Goal: Information Seeking & Learning: Find specific page/section

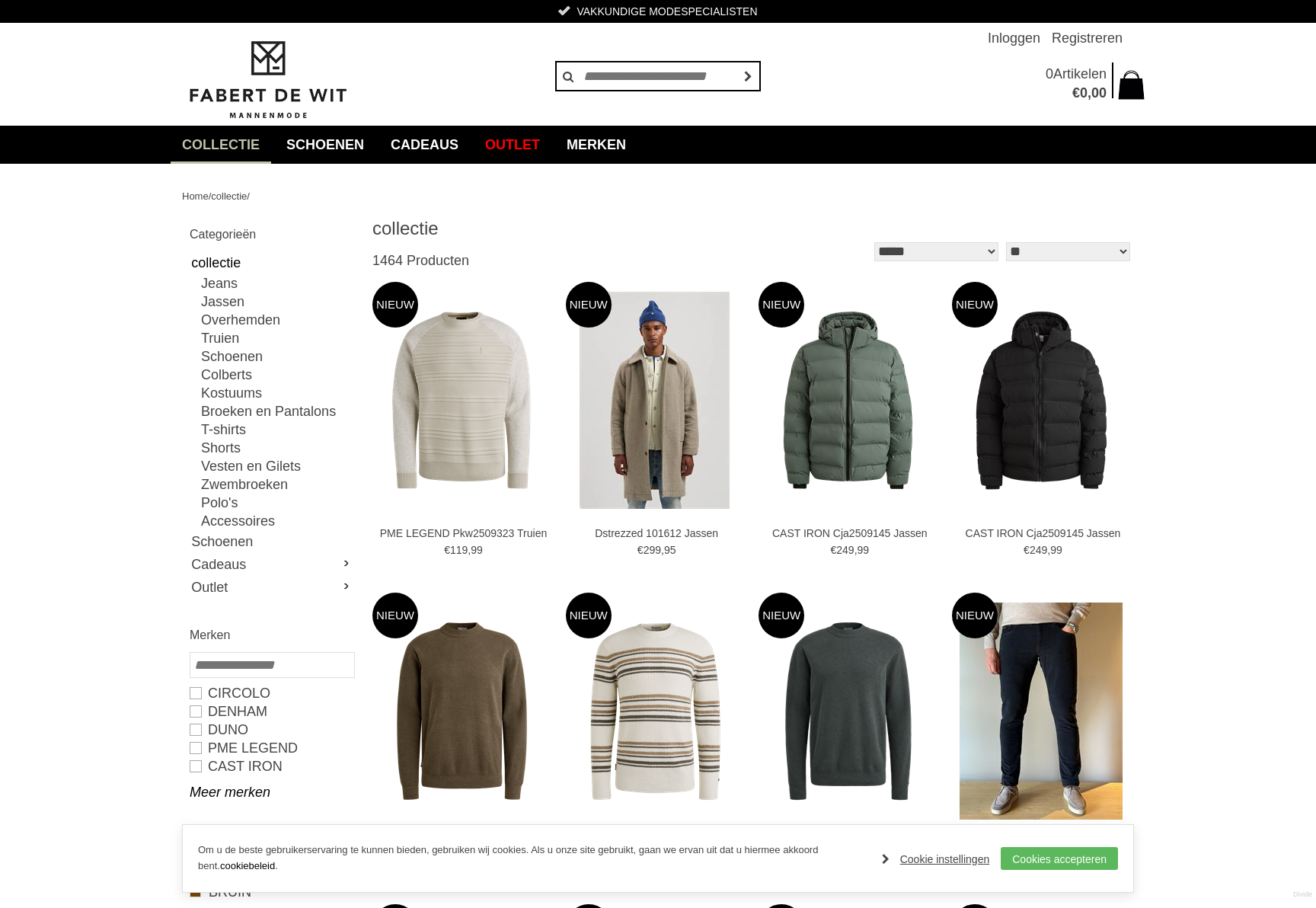
click at [274, 84] on img at bounding box center [267, 80] width 171 height 83
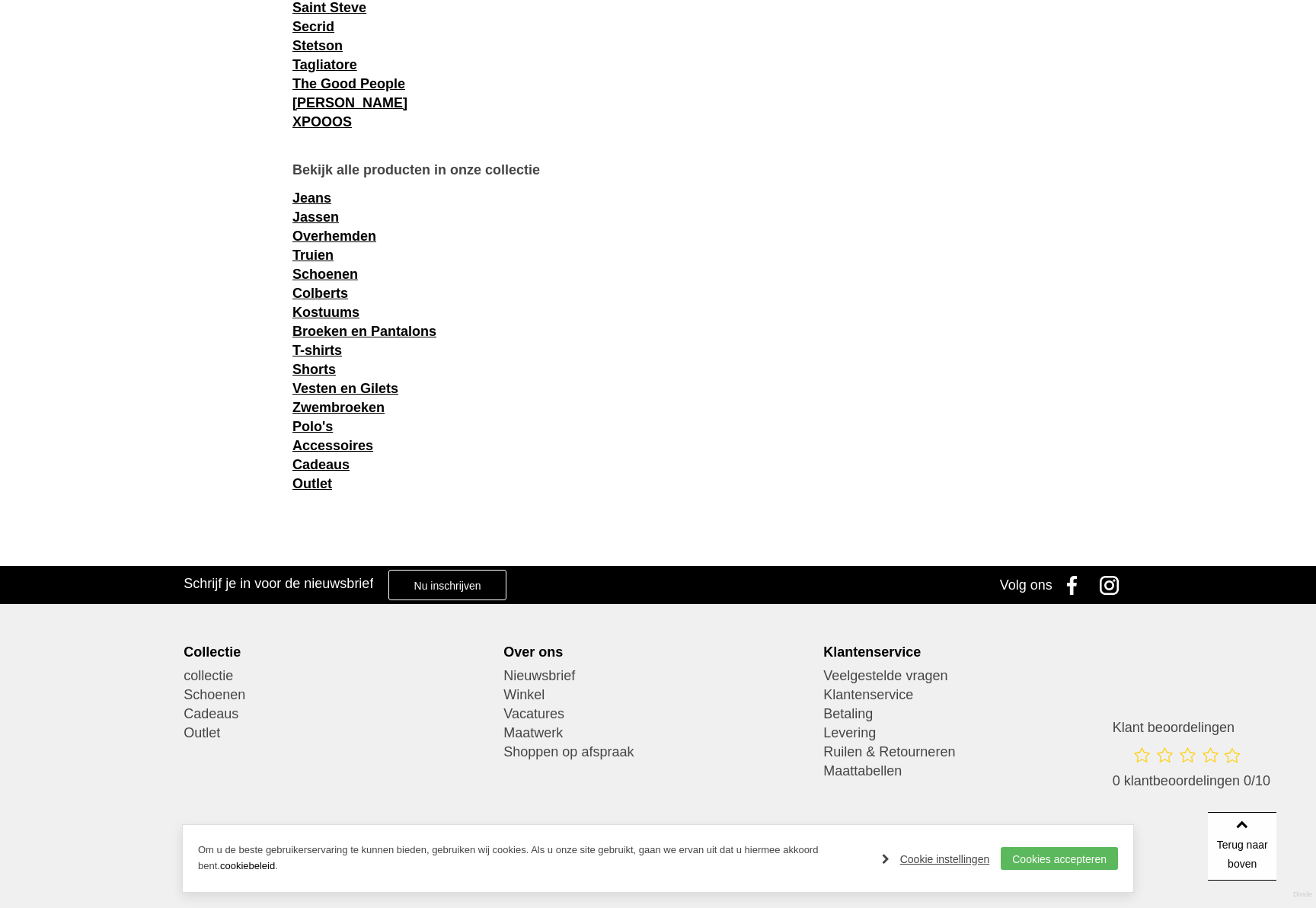
scroll to position [2107, 0]
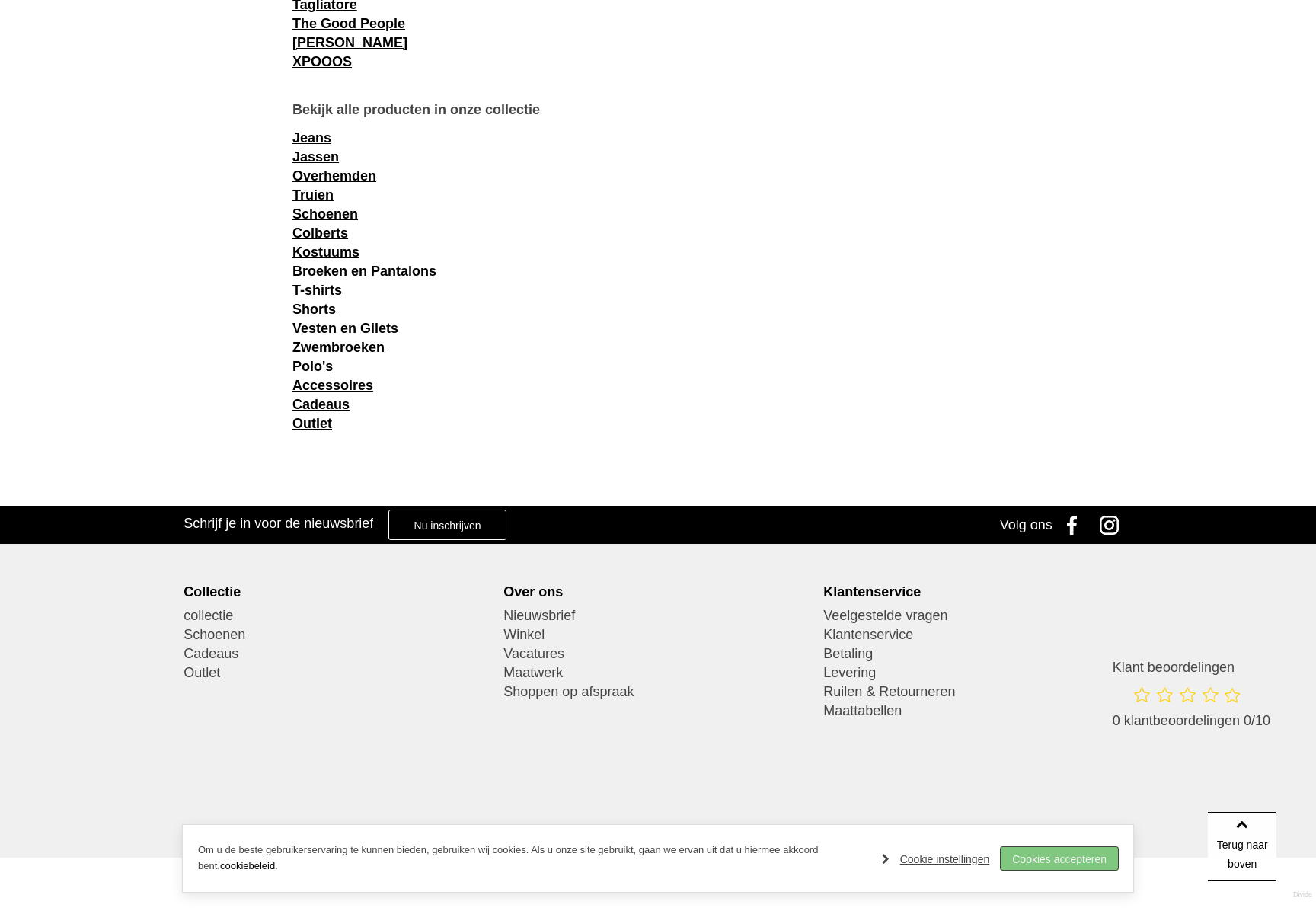
click at [1037, 853] on link "Cookies accepteren" at bounding box center [1059, 858] width 117 height 23
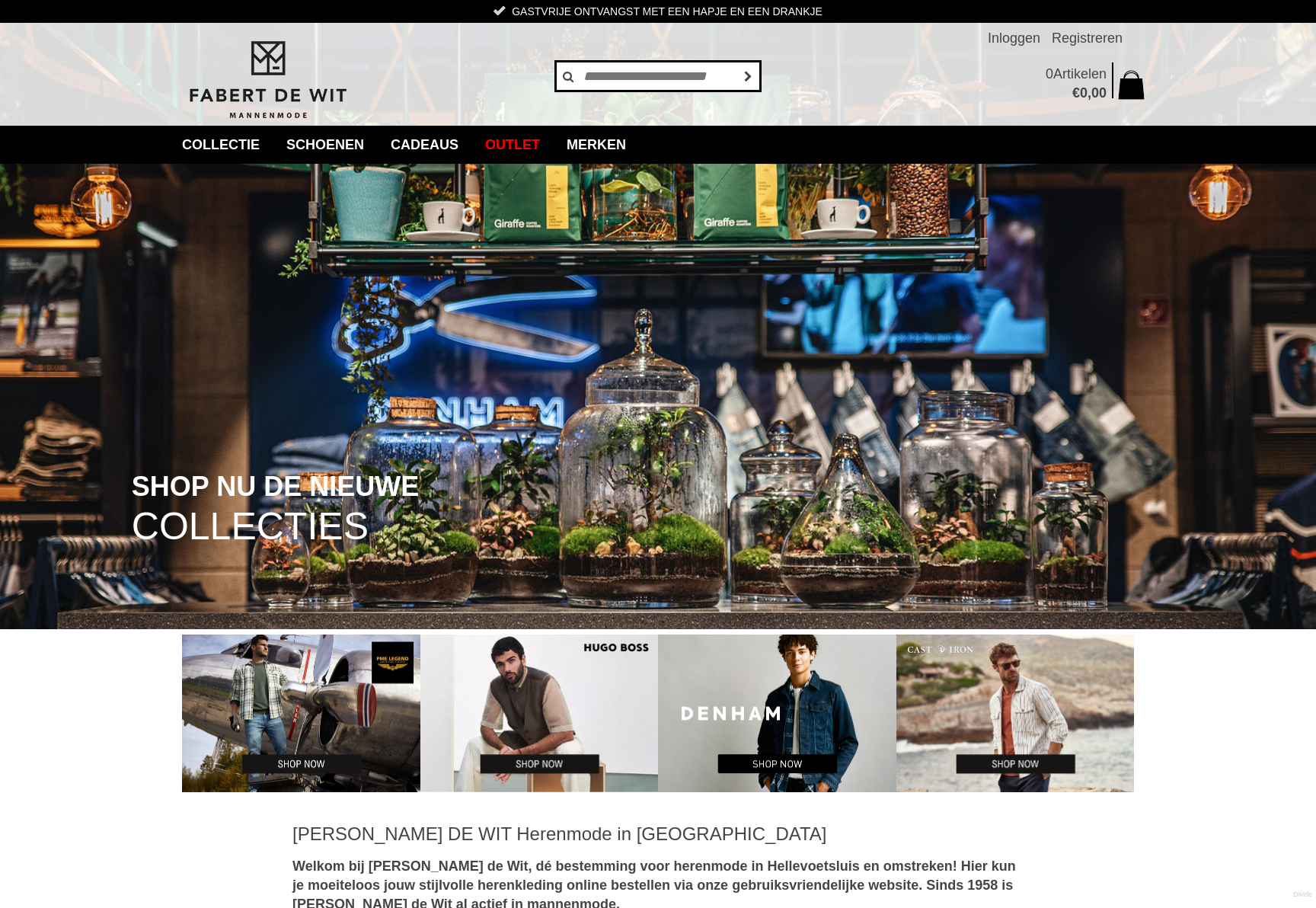
click at [634, 71] on input "text" at bounding box center [658, 76] width 206 height 31
type input "********"
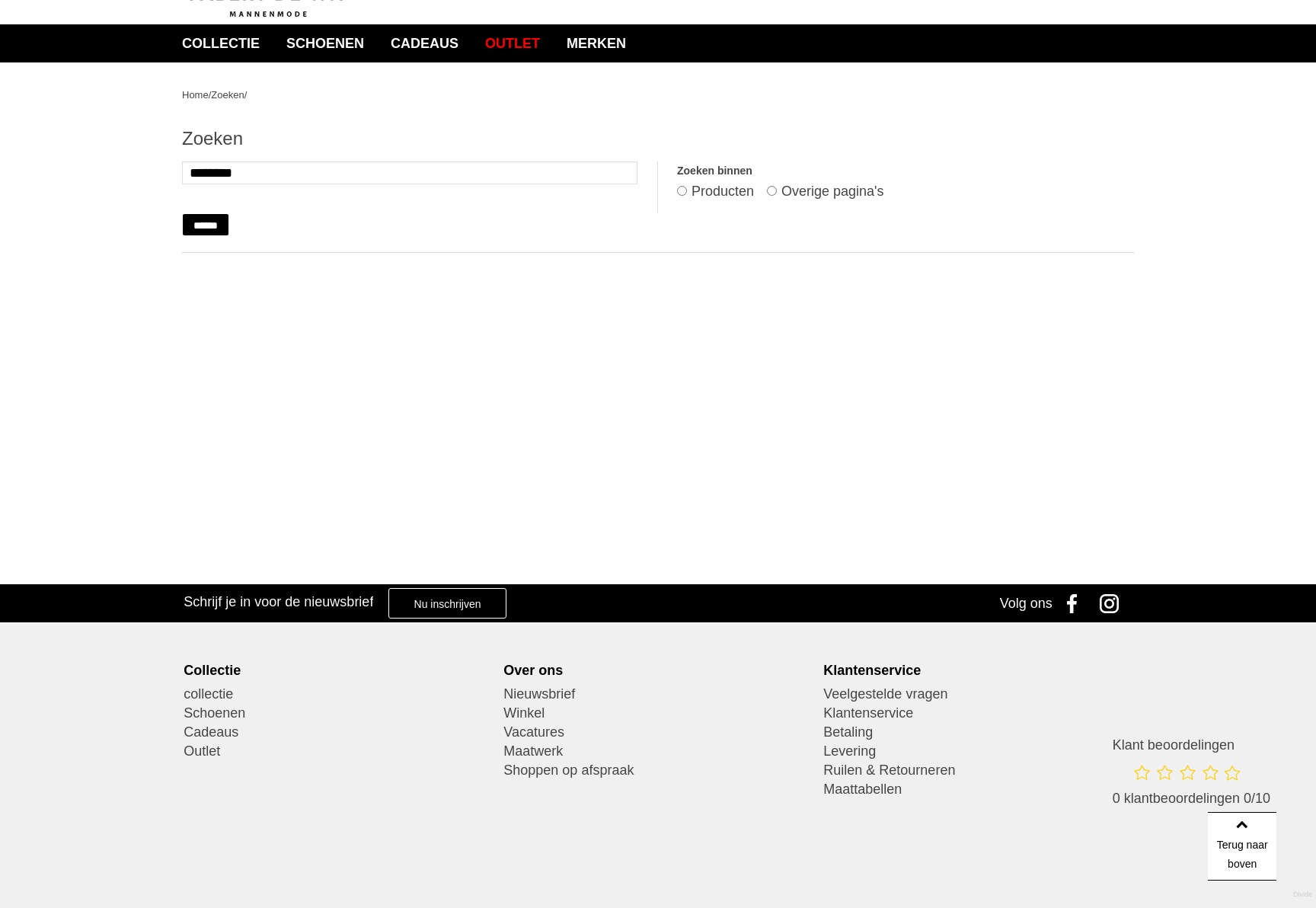
scroll to position [90, 0]
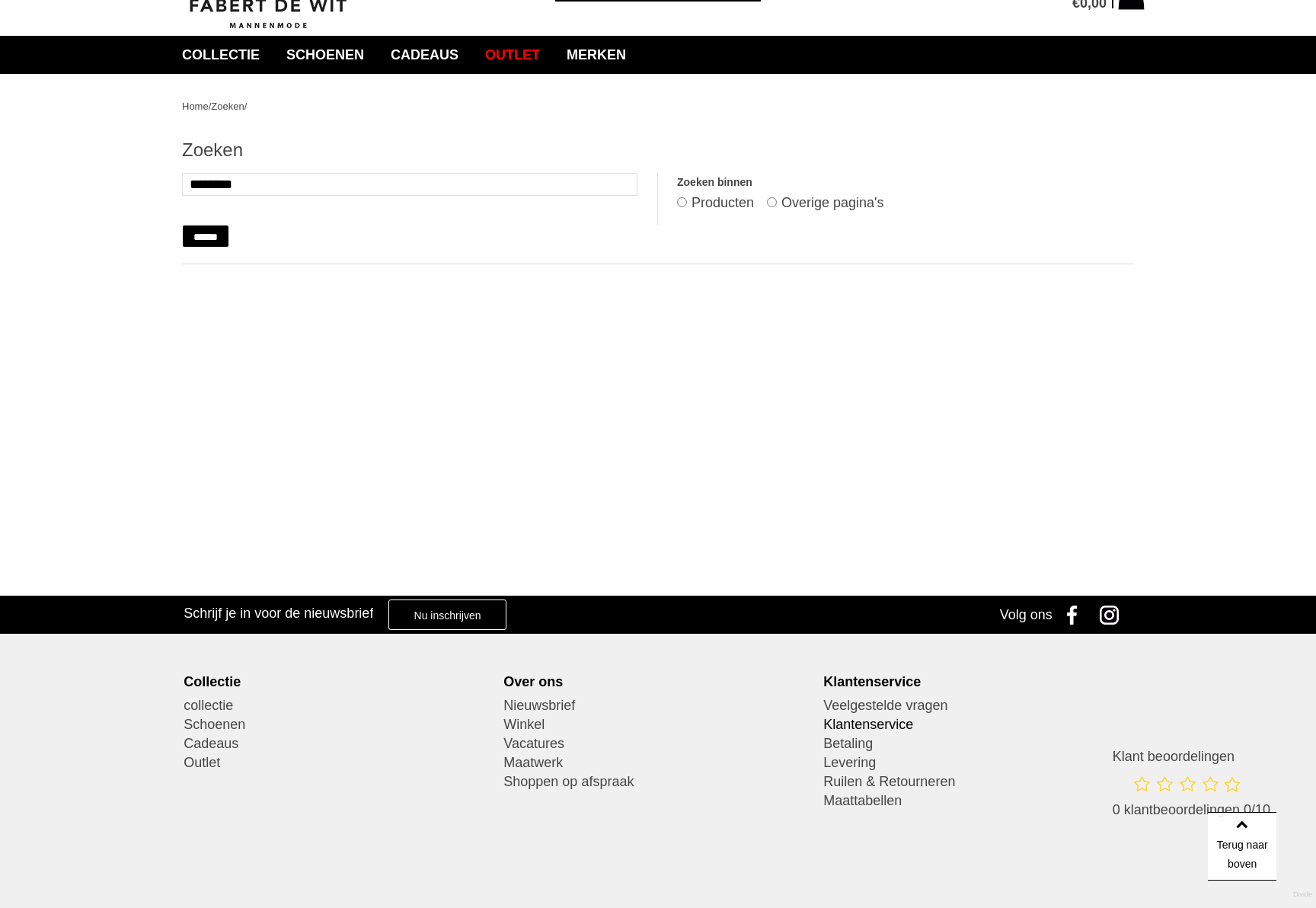
click at [859, 722] on link "Klantenservice" at bounding box center [976, 724] width 308 height 19
